Goal: Transaction & Acquisition: Purchase product/service

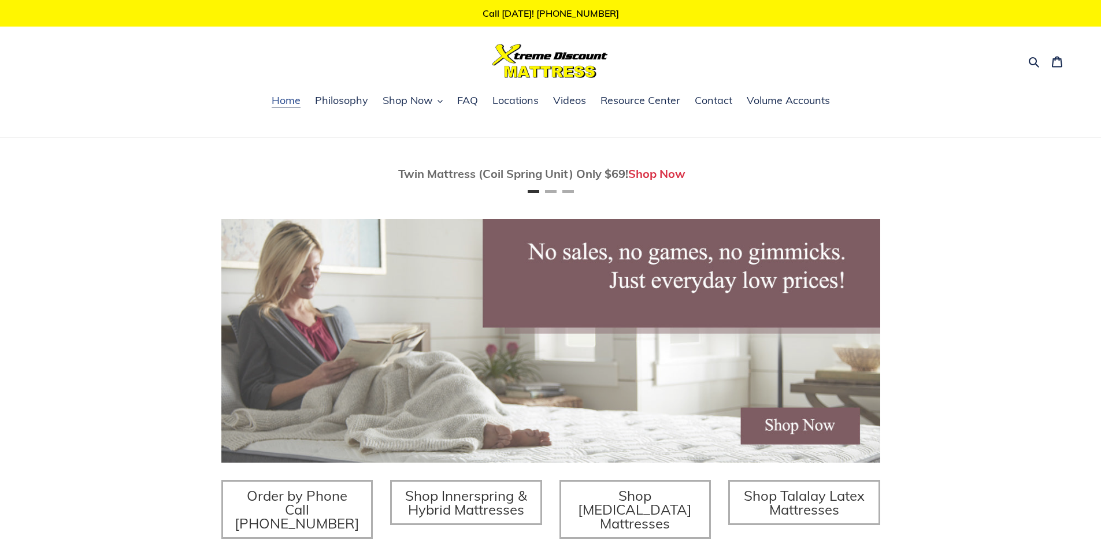
click at [275, 102] on span "Home" at bounding box center [286, 101] width 29 height 14
drag, startPoint x: 284, startPoint y: 103, endPoint x: 325, endPoint y: 96, distance: 42.3
click at [578, 72] on img at bounding box center [550, 61] width 116 height 34
click at [526, 72] on img at bounding box center [550, 61] width 116 height 34
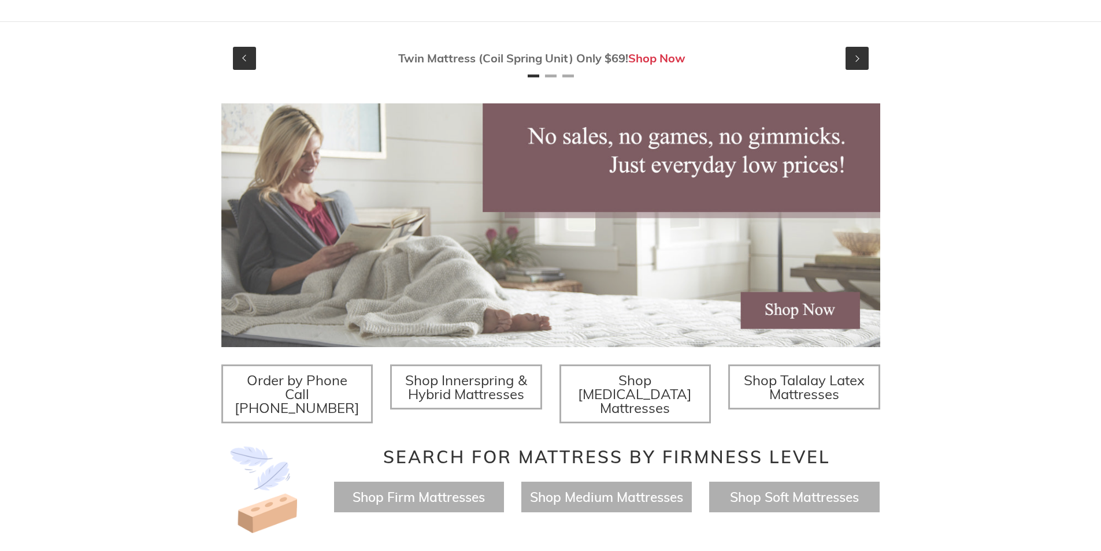
click at [507, 55] on span "Twin Mattress (Coil Spring Unit) Only $69!" at bounding box center [513, 58] width 230 height 14
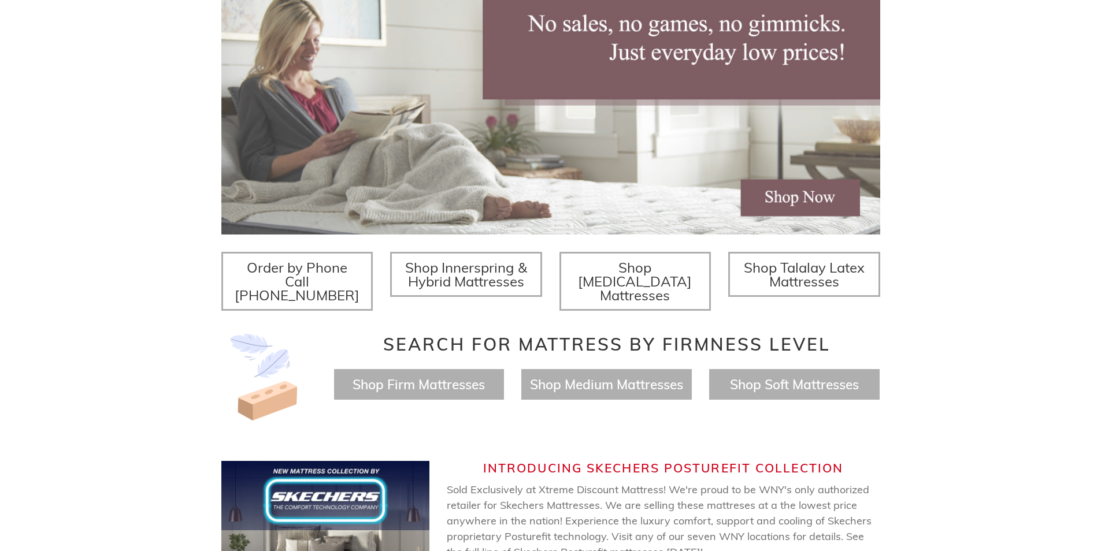
scroll to position [231, 0]
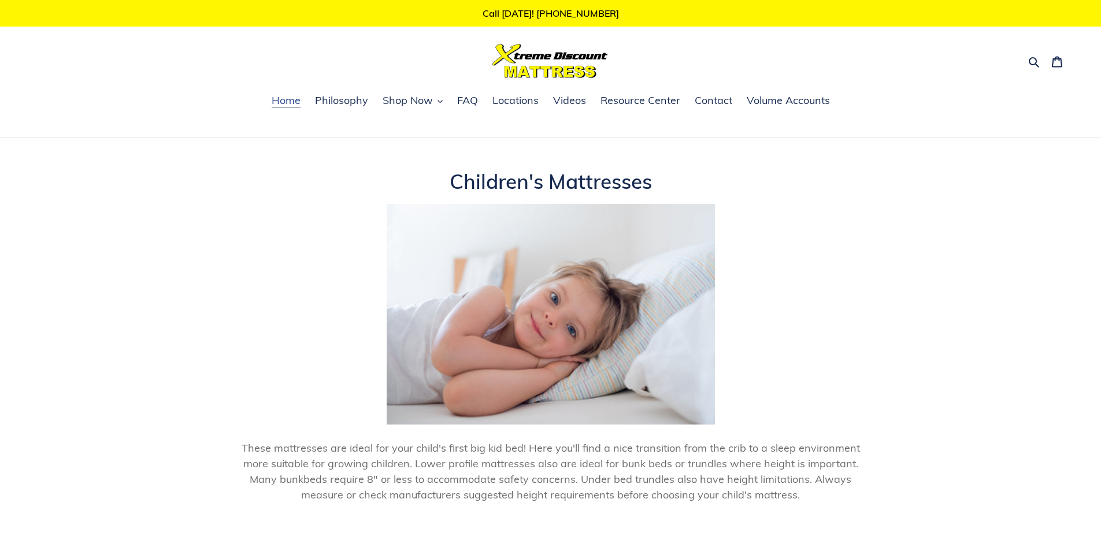
click at [291, 105] on span "Home" at bounding box center [286, 101] width 29 height 14
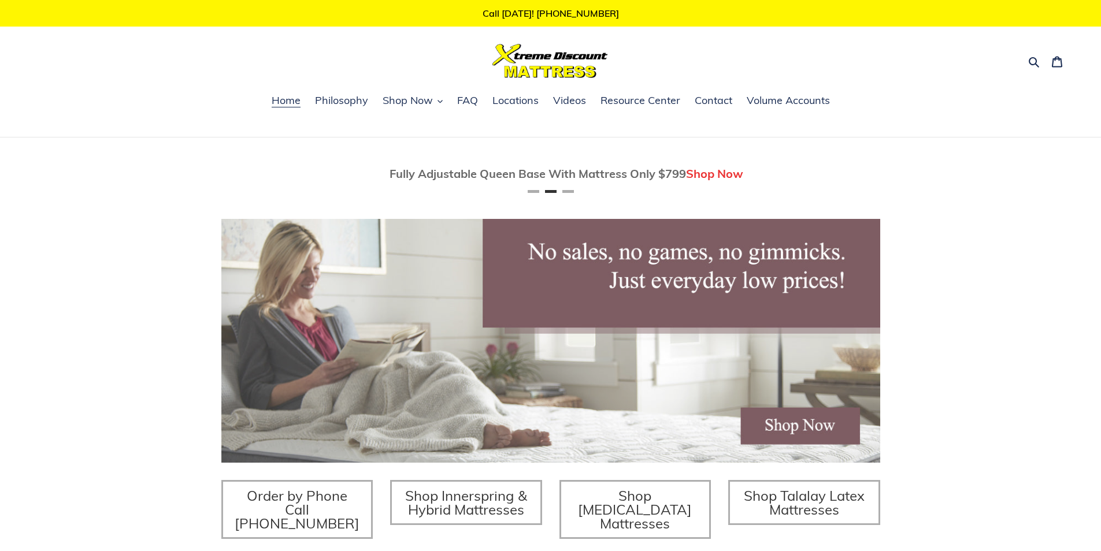
scroll to position [0, 659]
click at [1061, 53] on link "Cart 0 items" at bounding box center [1057, 60] width 24 height 27
